Goal: Navigation & Orientation: Find specific page/section

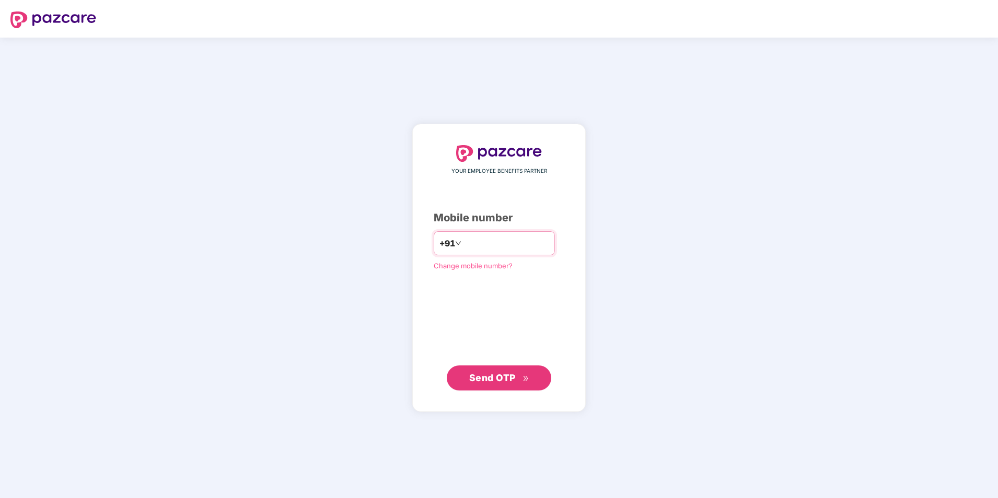
click at [520, 248] on input "number" at bounding box center [506, 243] width 86 height 17
click at [463, 242] on input "**********" at bounding box center [506, 243] width 86 height 17
type input "**********"
click at [504, 384] on span "Send OTP" at bounding box center [499, 377] width 60 height 15
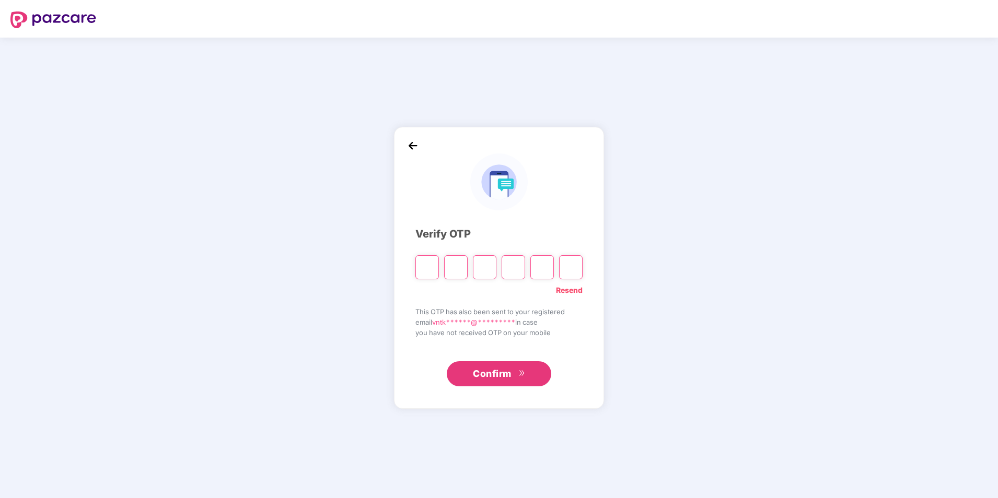
type input "*"
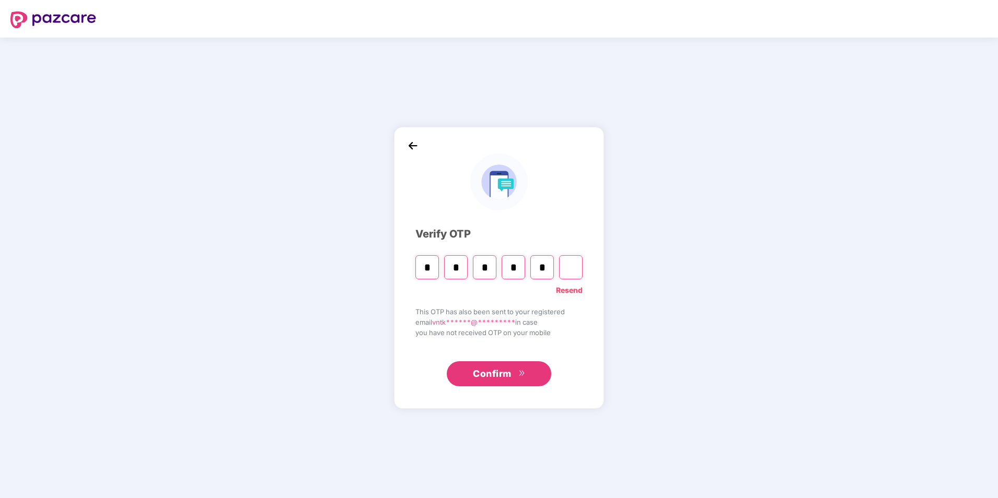
type input "*"
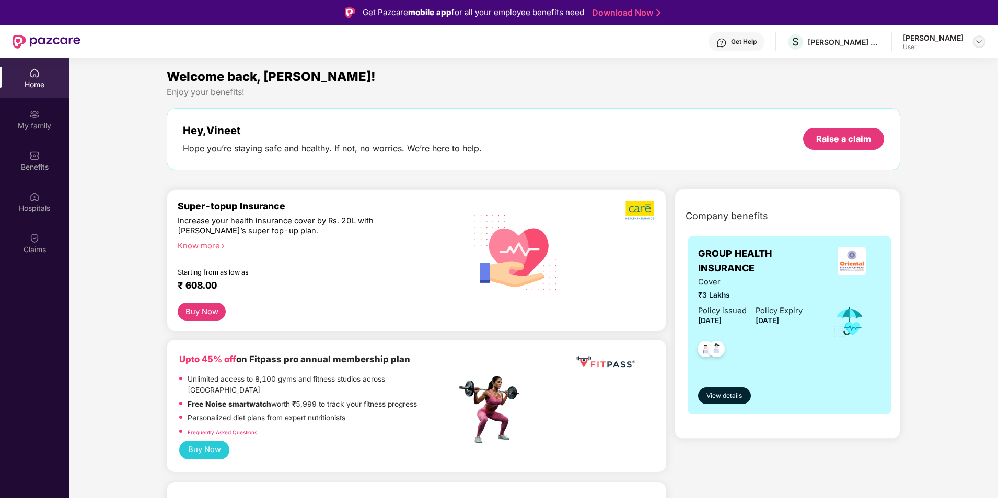
click at [977, 38] on img at bounding box center [979, 42] width 8 height 8
click at [44, 123] on div "My family" at bounding box center [34, 126] width 69 height 10
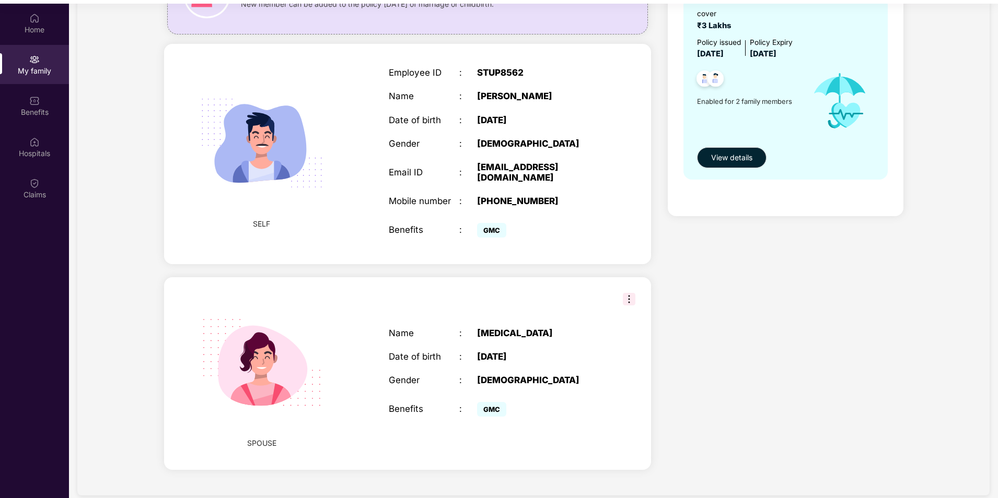
scroll to position [58, 0]
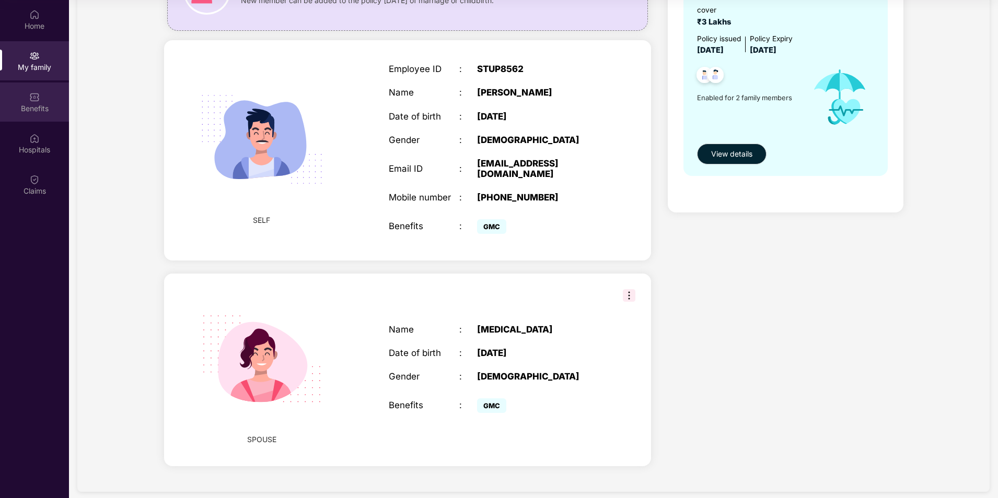
click at [33, 108] on div "Benefits" at bounding box center [34, 108] width 69 height 10
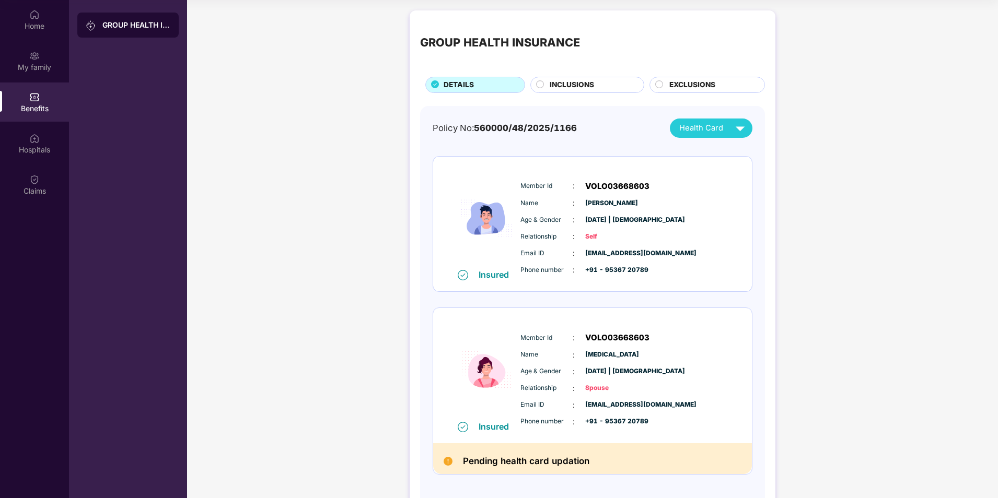
scroll to position [41, 0]
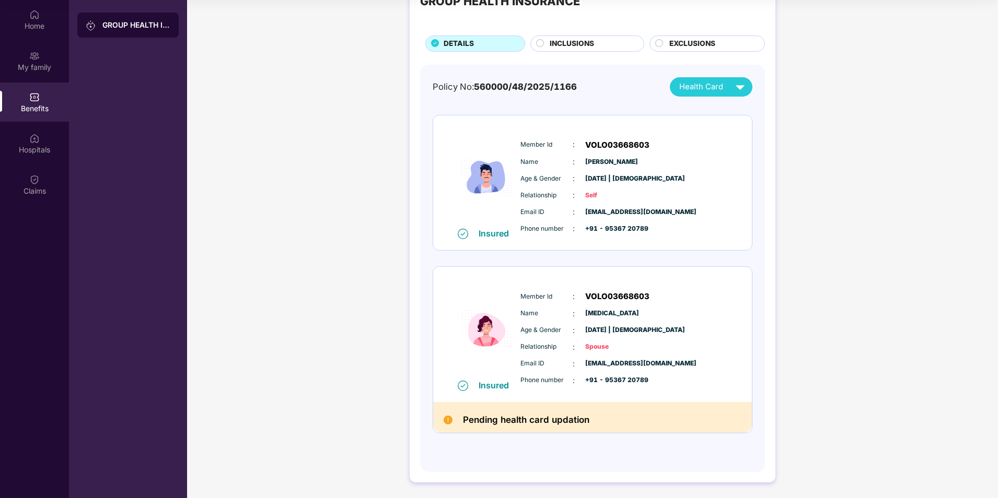
click at [578, 40] on span "INCLUSIONS" at bounding box center [571, 43] width 44 height 11
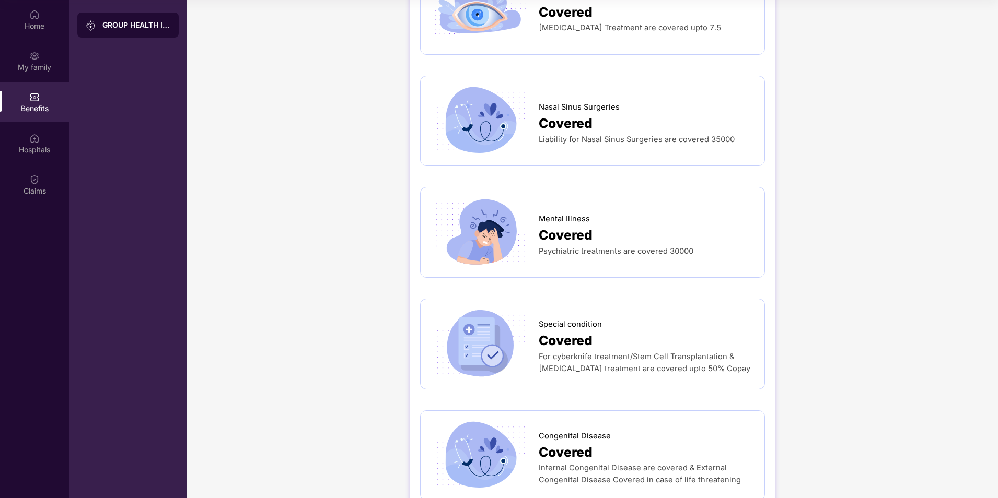
scroll to position [1263, 0]
